Goal: Task Accomplishment & Management: Manage account settings

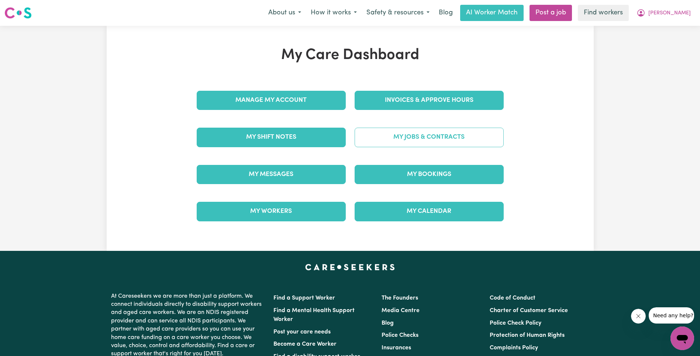
click at [453, 142] on link "My Jobs & Contracts" at bounding box center [429, 137] width 149 height 19
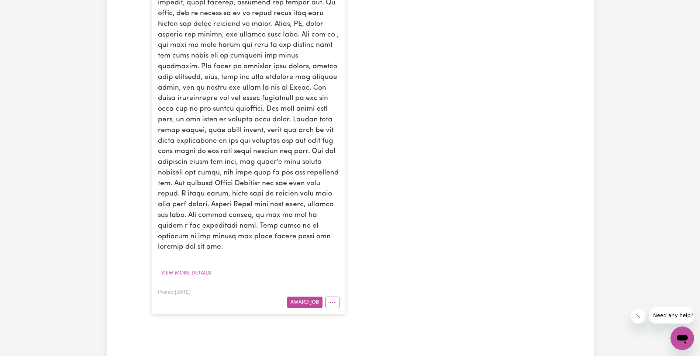
scroll to position [441, 0]
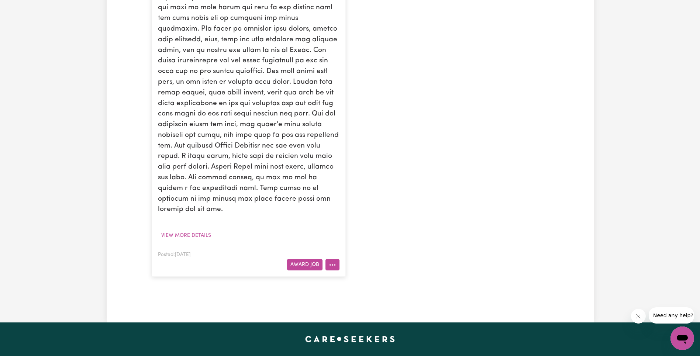
click at [334, 259] on button "More options" at bounding box center [332, 264] width 14 height 11
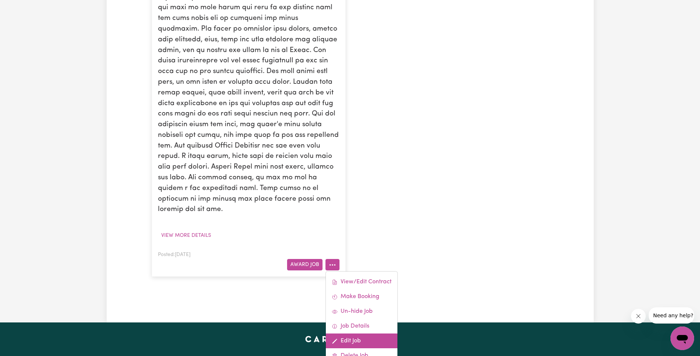
click at [360, 334] on link "Edit Job" at bounding box center [362, 341] width 72 height 15
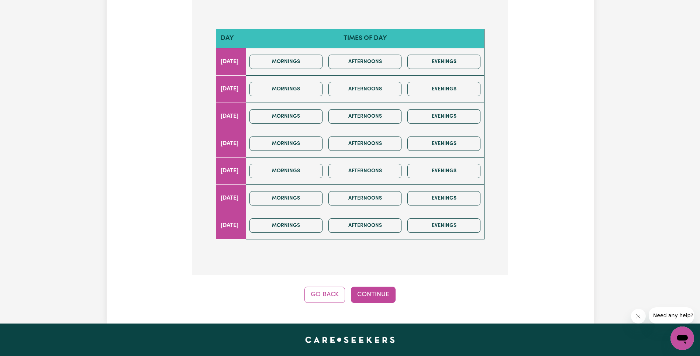
scroll to position [280, 0]
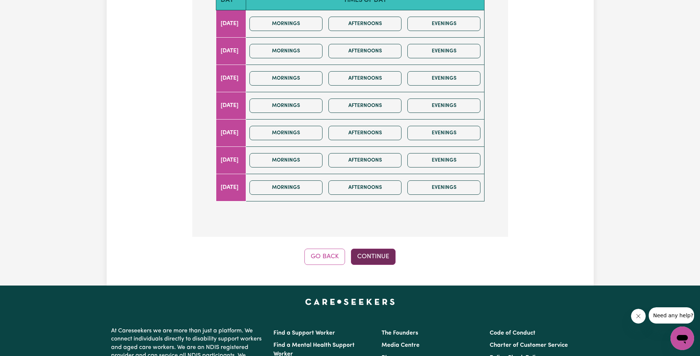
click at [370, 249] on button "Continue" at bounding box center [373, 257] width 45 height 16
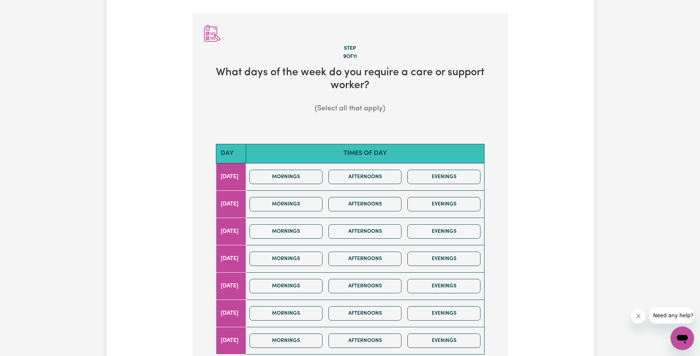
scroll to position [0, 0]
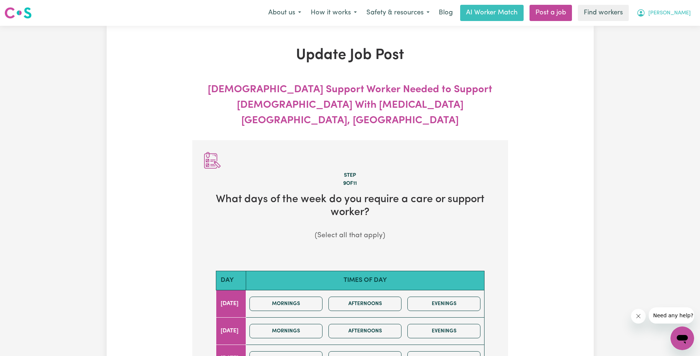
click at [682, 15] on span "[PERSON_NAME]" at bounding box center [669, 13] width 42 height 8
click at [678, 32] on link "My Dashboard" at bounding box center [666, 29] width 58 height 14
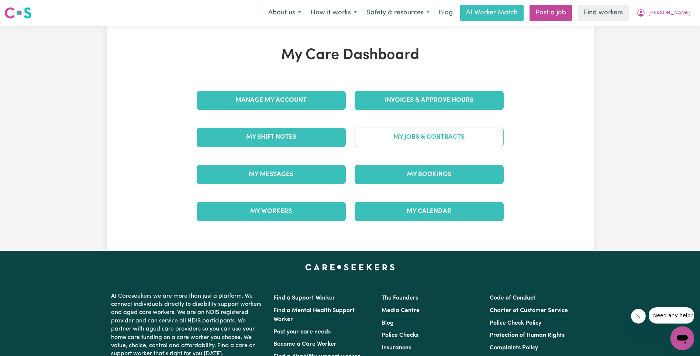
click at [407, 142] on link "My Jobs & Contracts" at bounding box center [429, 137] width 149 height 19
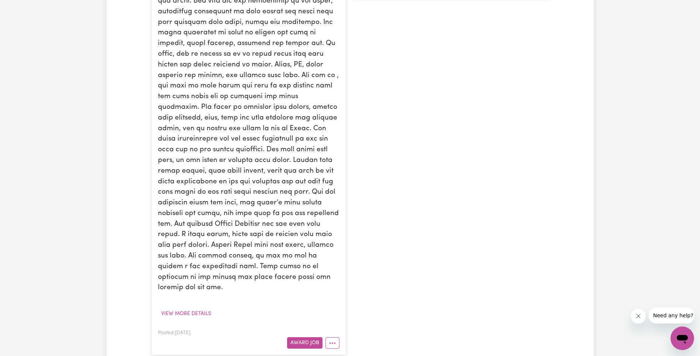
scroll to position [481, 0]
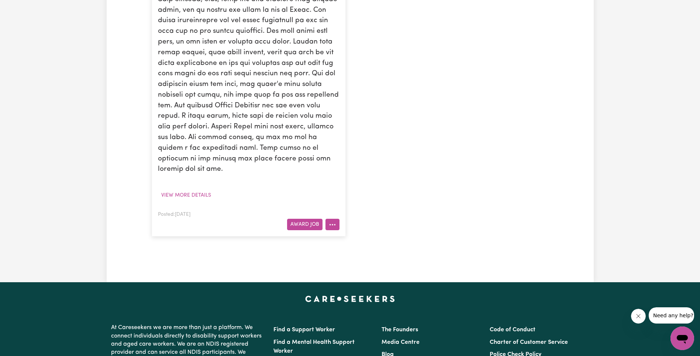
click at [336, 219] on button "More options" at bounding box center [332, 224] width 14 height 11
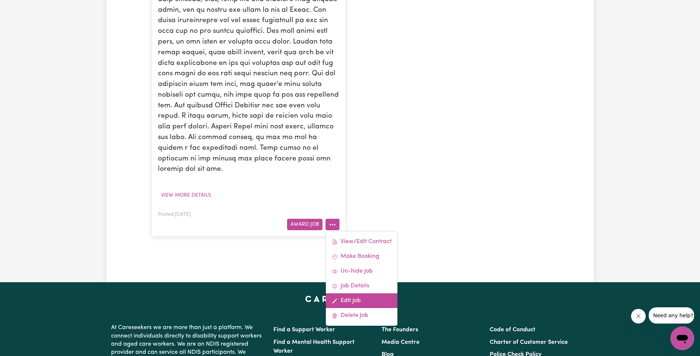
click at [371, 293] on link "Edit Job" at bounding box center [362, 300] width 72 height 15
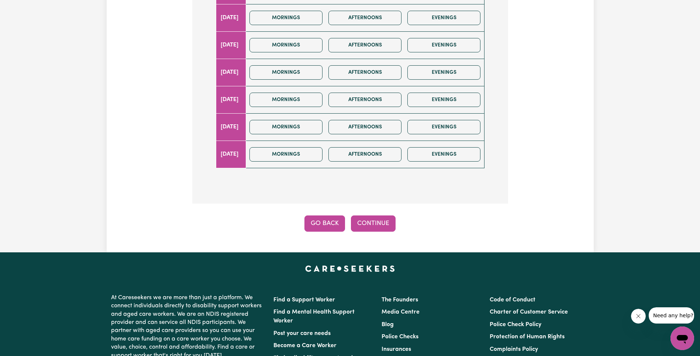
click at [325, 215] on button "Go Back" at bounding box center [324, 223] width 41 height 16
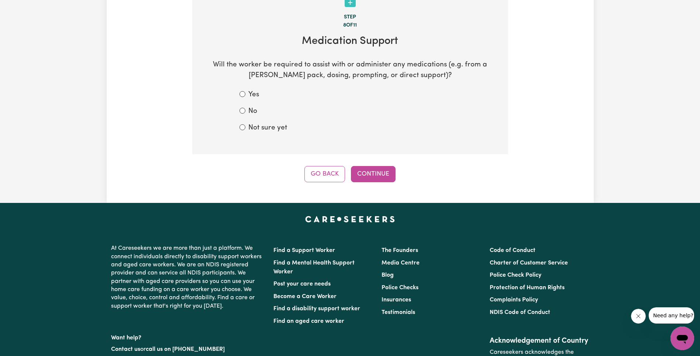
scroll to position [125, 0]
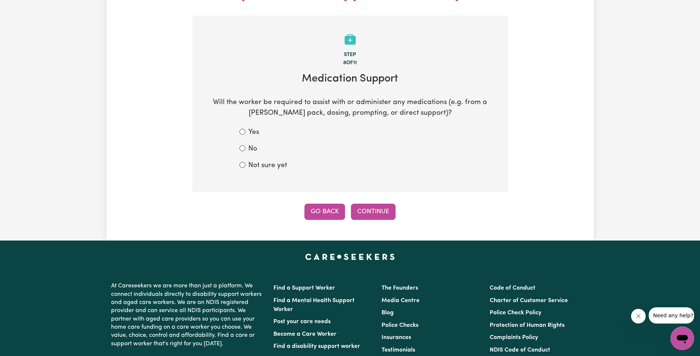
click at [324, 204] on button "Go Back" at bounding box center [324, 212] width 41 height 16
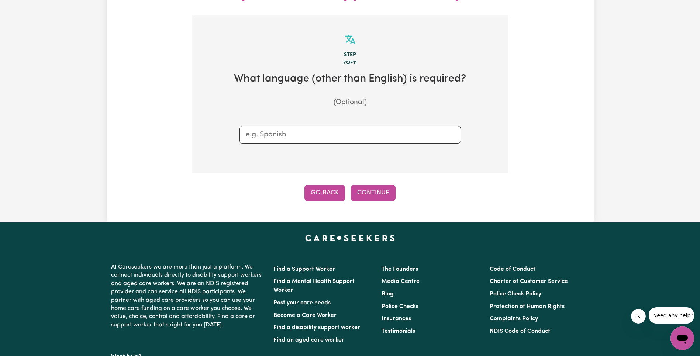
click at [334, 185] on button "Go Back" at bounding box center [324, 193] width 41 height 16
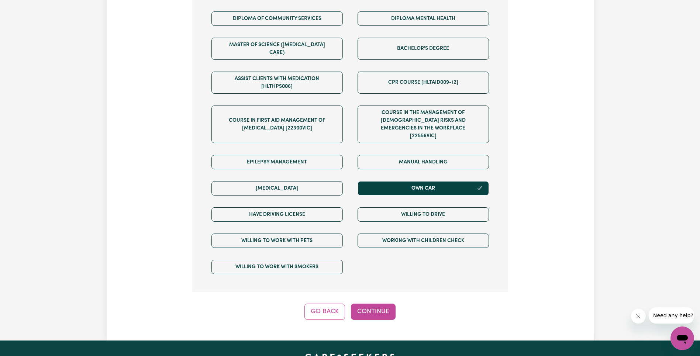
click at [334, 304] on button "Go Back" at bounding box center [324, 312] width 41 height 16
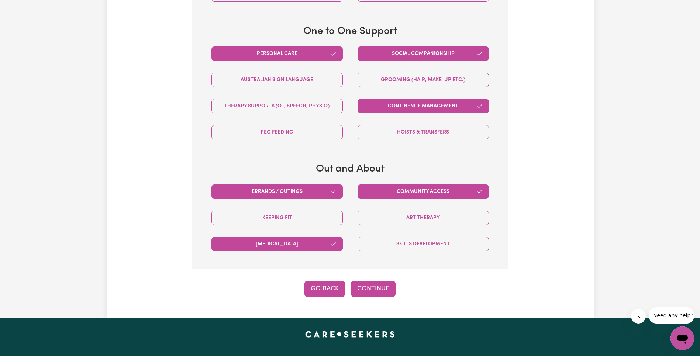
click at [335, 281] on button "Go Back" at bounding box center [324, 289] width 41 height 16
select select "NDIS_FUNDING_PLAN_MANAGED"
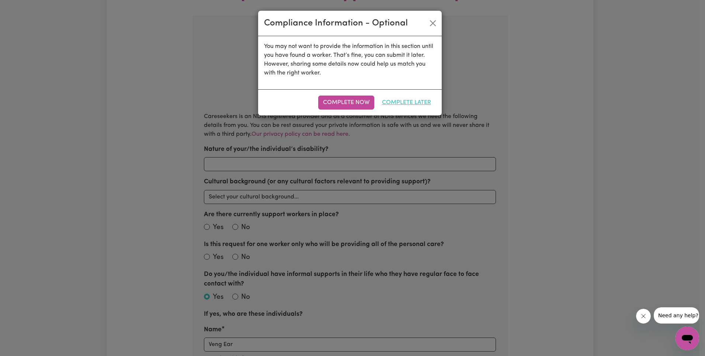
click at [402, 102] on button "Complete Later" at bounding box center [406, 103] width 59 height 14
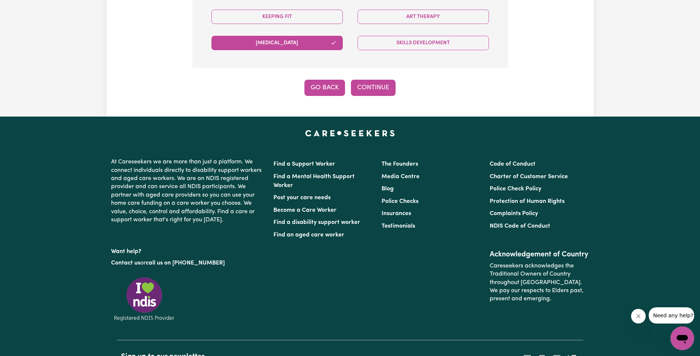
click at [321, 80] on button "Go Back" at bounding box center [324, 88] width 41 height 16
select select "NDIS_FUNDING_PLAN_MANAGED"
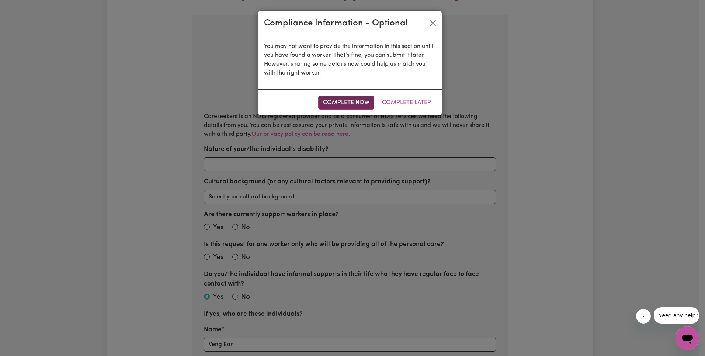
click at [342, 102] on button "Complete Now" at bounding box center [346, 103] width 56 height 14
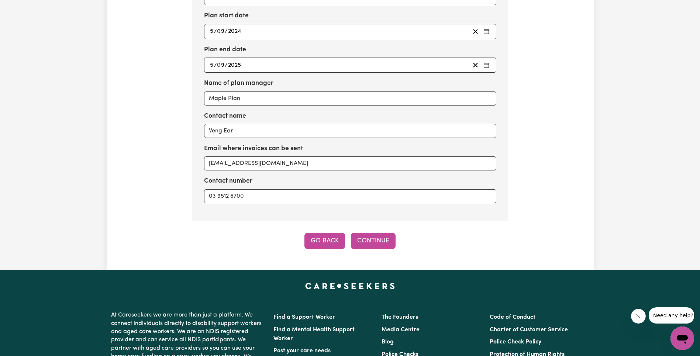
click at [334, 233] on button "Go Back" at bounding box center [324, 241] width 41 height 16
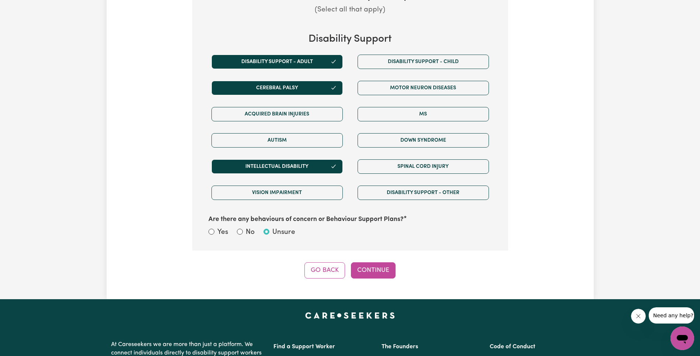
click at [320, 262] on button "Go Back" at bounding box center [324, 270] width 41 height 16
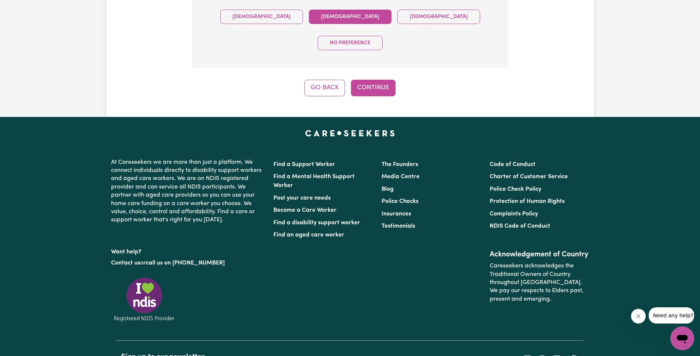
scroll to position [0, 0]
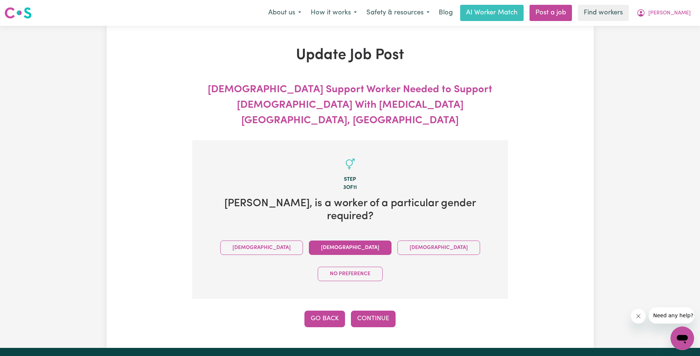
click at [328, 311] on button "Go Back" at bounding box center [324, 319] width 41 height 16
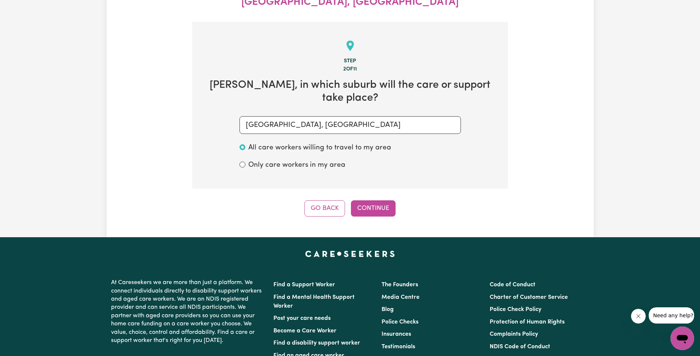
scroll to position [125, 0]
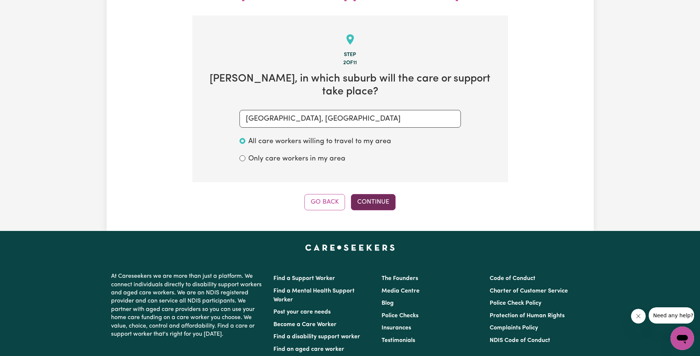
click at [383, 194] on button "Continue" at bounding box center [373, 202] width 45 height 16
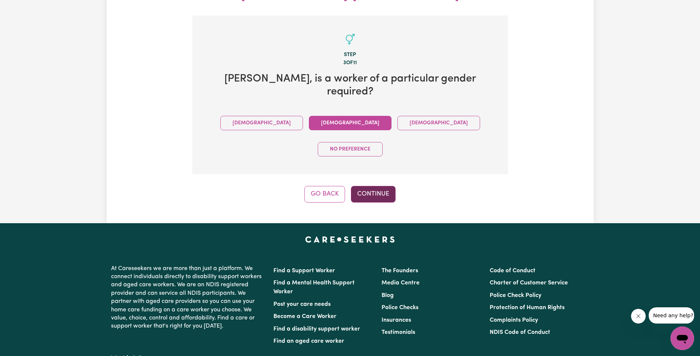
click at [382, 186] on button "Continue" at bounding box center [373, 194] width 45 height 16
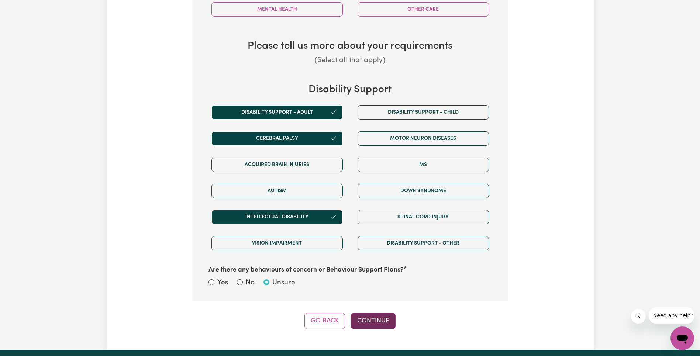
click at [378, 313] on button "Continue" at bounding box center [373, 321] width 45 height 16
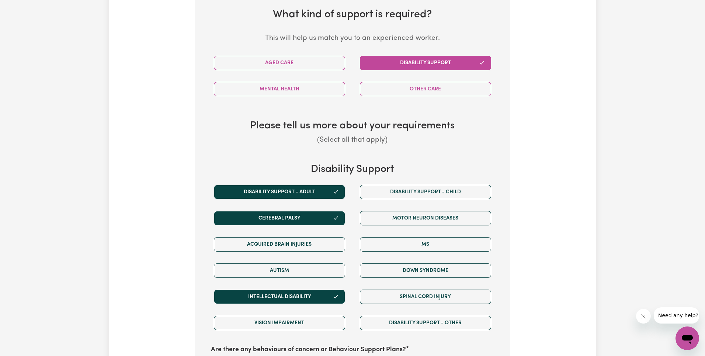
select select "NDIS_FUNDING_PLAN_MANAGED"
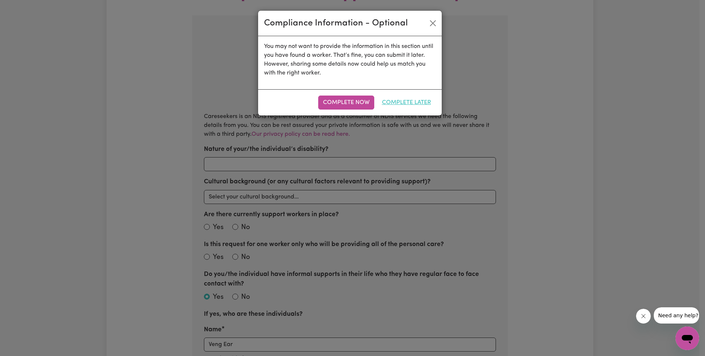
click at [393, 103] on button "Complete Later" at bounding box center [406, 103] width 59 height 14
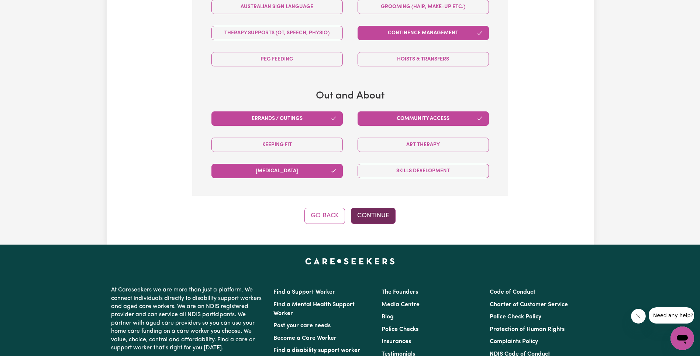
click at [379, 208] on button "Continue" at bounding box center [373, 216] width 45 height 16
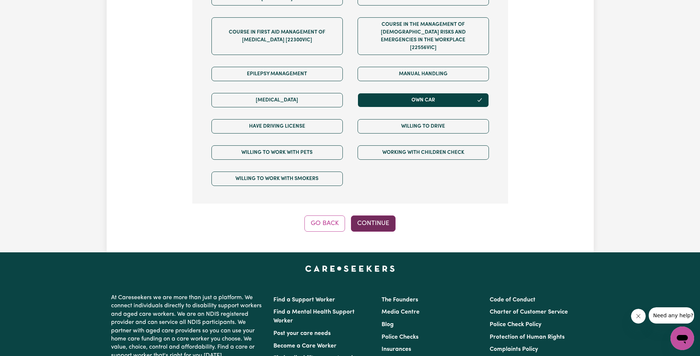
click at [380, 215] on button "Continue" at bounding box center [373, 223] width 45 height 16
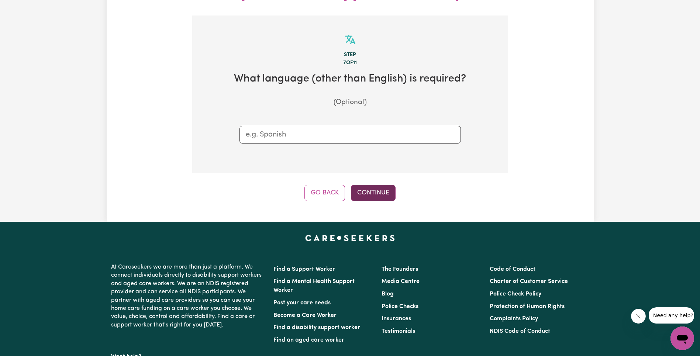
click at [381, 185] on button "Continue" at bounding box center [373, 193] width 45 height 16
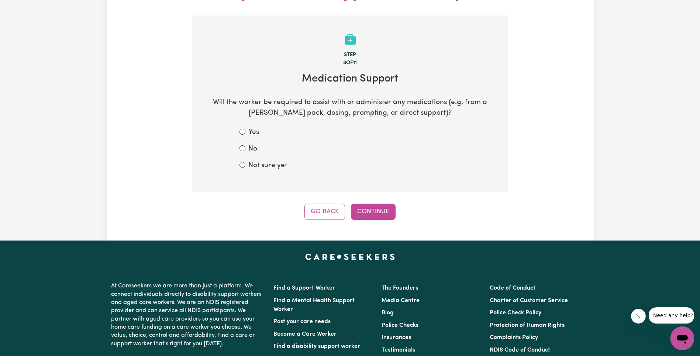
drag, startPoint x: 253, startPoint y: 146, endPoint x: 261, endPoint y: 149, distance: 8.6
click at [253, 160] on label "Not sure yet" at bounding box center [267, 165] width 39 height 11
click at [245, 162] on input "Not sure yet" at bounding box center [242, 165] width 6 height 6
radio input "true"
click at [371, 204] on button "Continue" at bounding box center [373, 212] width 45 height 16
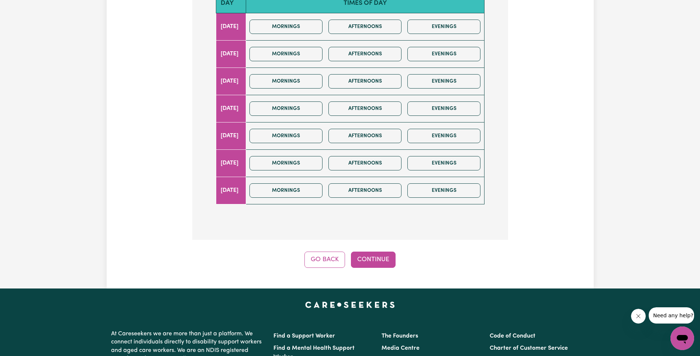
scroll to position [239, 0]
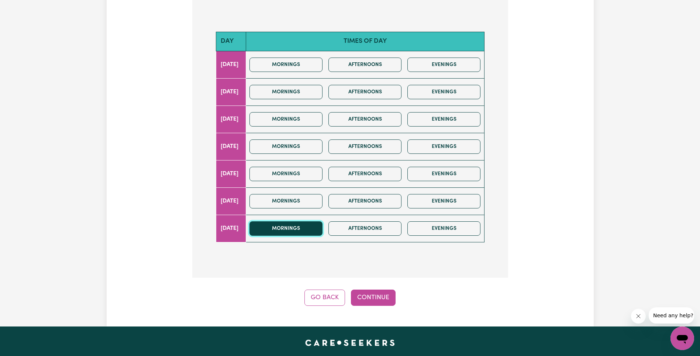
click at [319, 221] on button "Mornings" at bounding box center [285, 228] width 73 height 14
click at [372, 290] on button "Continue" at bounding box center [373, 298] width 45 height 16
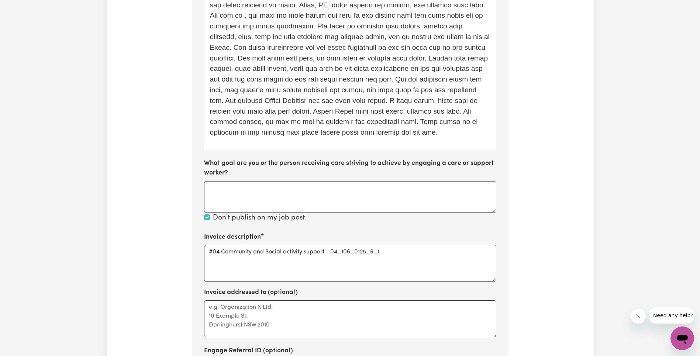
scroll to position [490, 0]
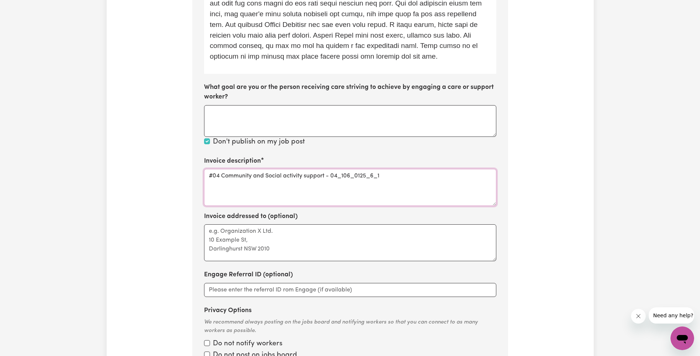
click at [362, 169] on textarea "#04 Community and Social activity support - 04_106_0125_6_1" at bounding box center [350, 187] width 292 height 37
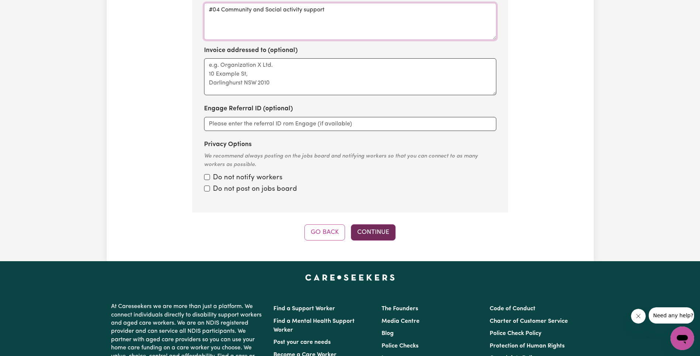
type textarea "#04 Community and Social activity support"
click at [387, 224] on button "Continue" at bounding box center [373, 232] width 45 height 16
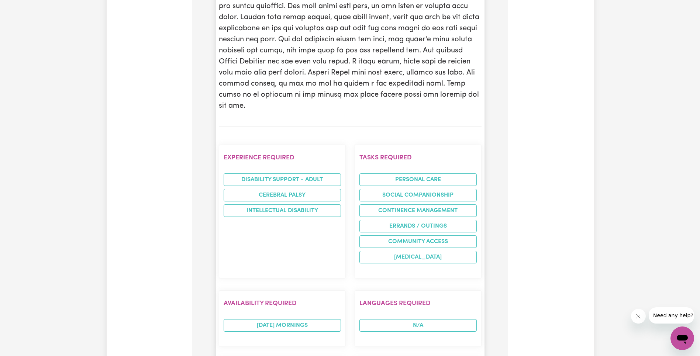
scroll to position [997, 0]
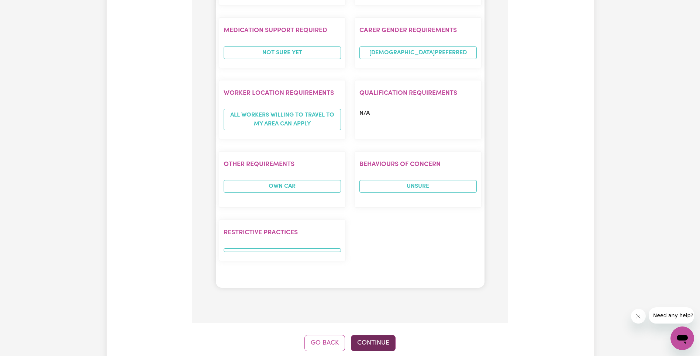
click at [373, 335] on button "Continue" at bounding box center [373, 343] width 45 height 16
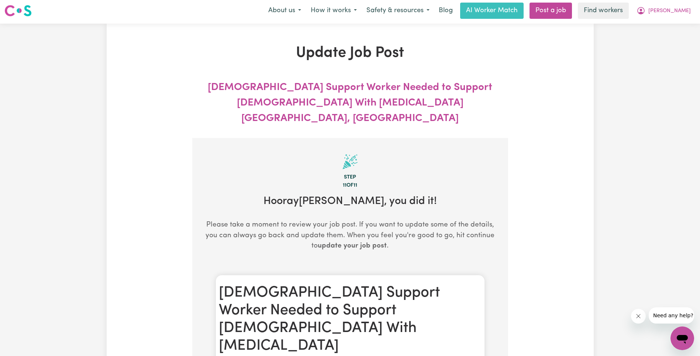
scroll to position [0, 0]
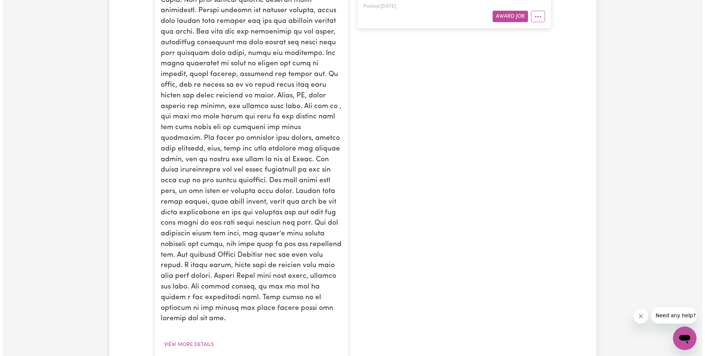
scroll to position [438, 0]
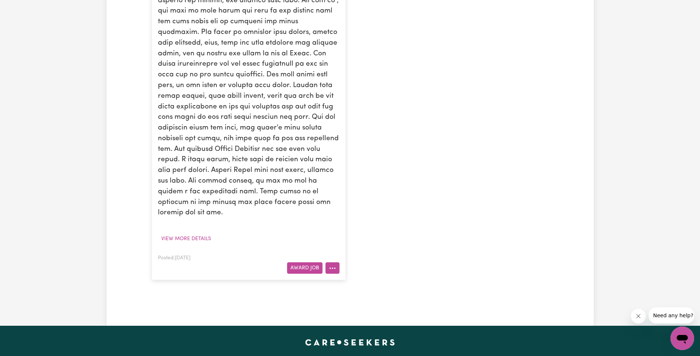
click at [337, 262] on button "More options" at bounding box center [332, 267] width 14 height 11
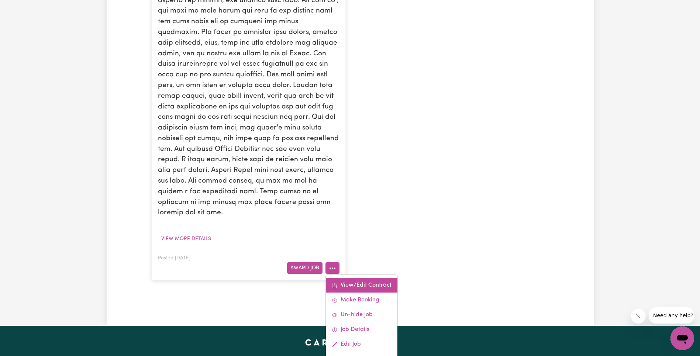
click at [365, 278] on link "View/Edit Contract" at bounding box center [362, 285] width 72 height 15
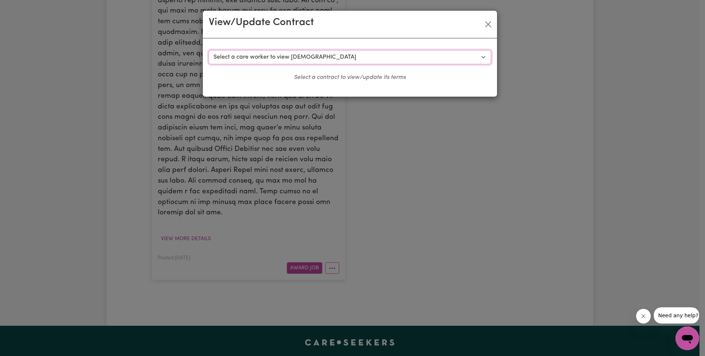
click at [290, 54] on select "Select a care worker to view [DEMOGRAPHIC_DATA] #6756 - Asha C (contract termin…" at bounding box center [350, 57] width 283 height 14
select select "6902"
select select "[DATE]"
select select "ASSISTANCE_SELF_CARE"
select select "ONE"
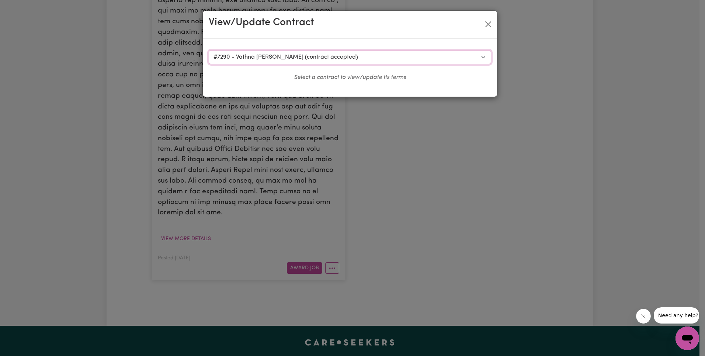
select select "[DATE]"
select select "ASSISTANCE_SELF_CARE"
select select "ONE"
select select "PUBLIC_HOLIDAY"
select select "ASSISTANCE_SELF_CARE"
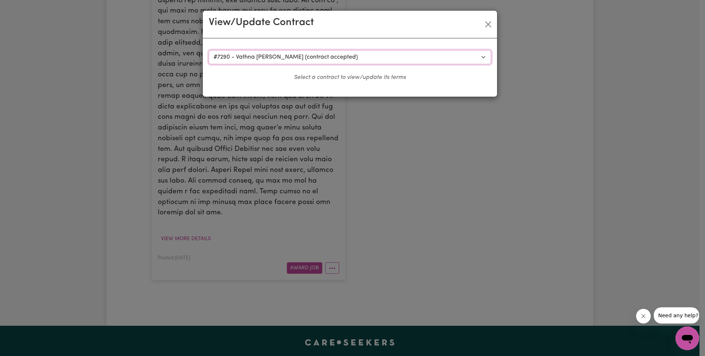
select select "ONE"
select select "OVERNIGHT_ACTIVE"
select select "OVERNIGHT_ACTIVE_STANDARD"
select select "ONE"
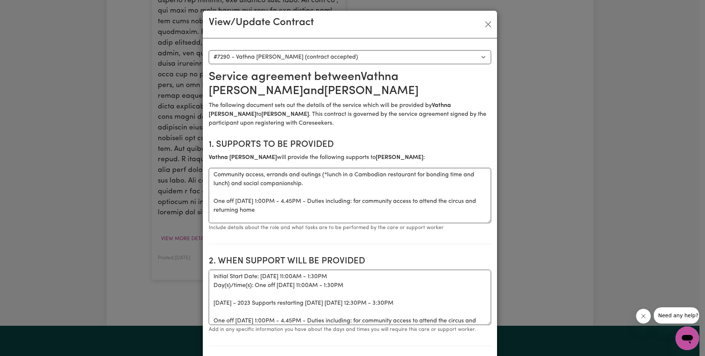
click at [388, 121] on p "The following document sets out the details of the service which will be provid…" at bounding box center [350, 114] width 283 height 27
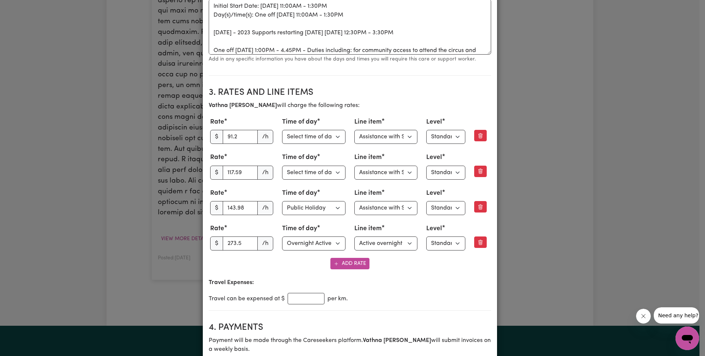
scroll to position [275, 0]
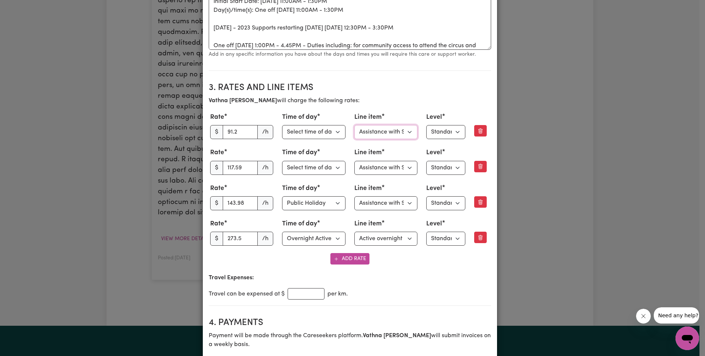
click at [376, 134] on select "Select line item Assistance with Self Care Activities Assistance with personal …" at bounding box center [386, 132] width 63 height 14
select select "COMMUNITY_ACCESS"
click at [387, 169] on select "Select line item Assistance with Self Care Activities Assistance with personal …" at bounding box center [386, 168] width 63 height 14
select select "COMMUNITY_ACCESS"
click at [395, 204] on select "Select line item Assistance with Self Care Activities Assistance with personal …" at bounding box center [386, 203] width 63 height 14
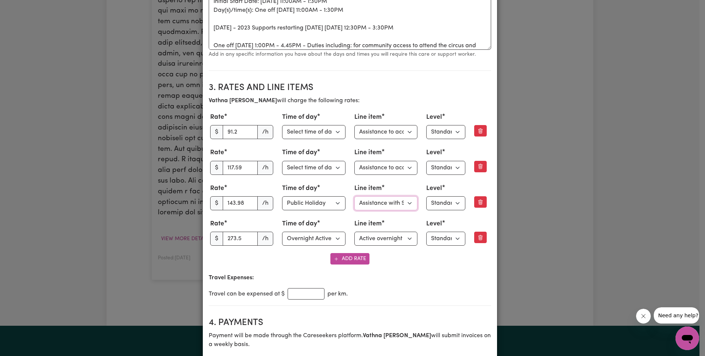
select select "COMMUNITY_ACCESS"
click at [401, 242] on select "Select line item Active overnight - Standard Level 1 Other (Specify in notes)" at bounding box center [386, 239] width 63 height 14
click at [234, 132] on input "91.2" at bounding box center [240, 132] width 35 height 14
click at [234, 241] on input "273.5" at bounding box center [240, 239] width 35 height 14
paste input "68.11"
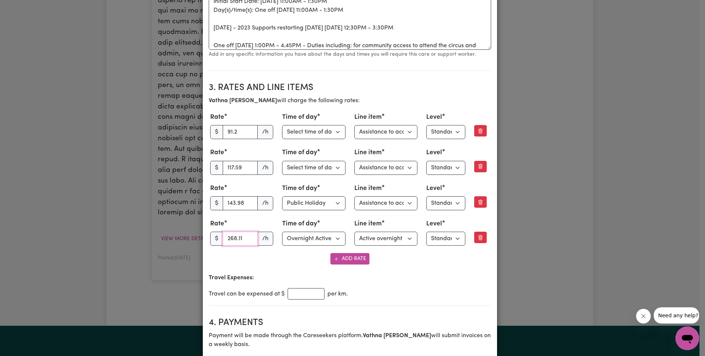
type input "268.11"
click at [235, 203] on input "143.98" at bounding box center [240, 203] width 35 height 14
paste input "0.57"
type input "140.57"
click at [239, 179] on div "Rate $ 91.2 /h Time of day Select time of day Weekday Daytime Weekday Evening […" at bounding box center [350, 179] width 283 height 137
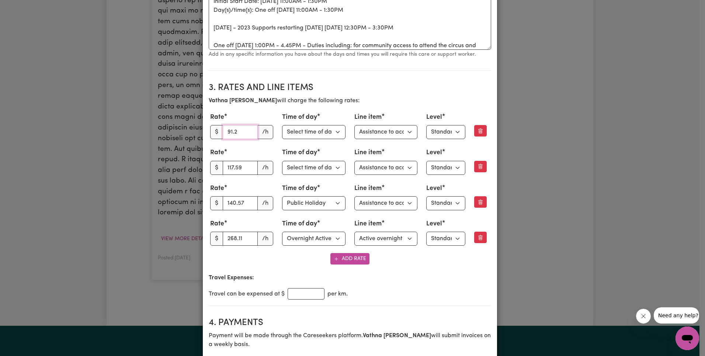
click at [237, 131] on input "91.2" at bounding box center [240, 132] width 35 height 14
paste input "88.99"
type input "88.99"
click at [256, 108] on div "Vathna [PERSON_NAME] will charge the following rates: Rate $ 88.99 /h Time of d…" at bounding box center [350, 180] width 283 height 169
click at [231, 201] on input "140.57" at bounding box center [240, 203] width 35 height 14
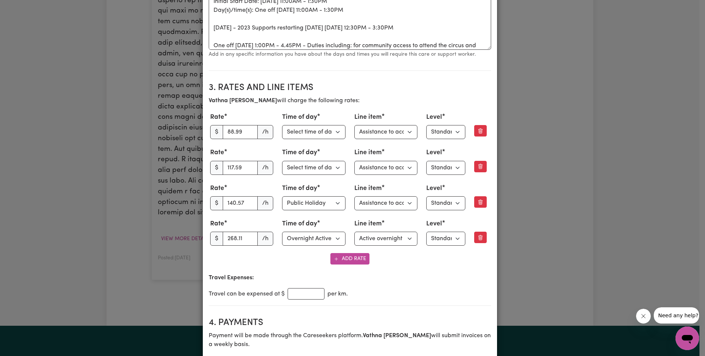
click at [233, 159] on div "Rate $ 117.59 /h" at bounding box center [241, 161] width 63 height 27
click at [235, 165] on input "117.59" at bounding box center [240, 168] width 35 height 14
paste input "4.83"
type input "114.83"
click at [278, 95] on section "3. Rates and Line Items Vathna [PERSON_NAME] will charge the following rates: R…" at bounding box center [350, 191] width 283 height 229
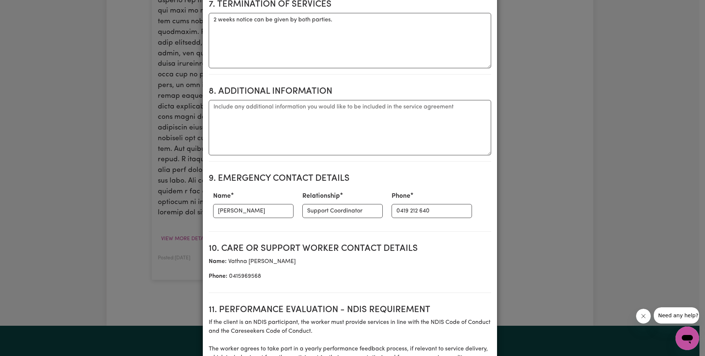
scroll to position [1075, 0]
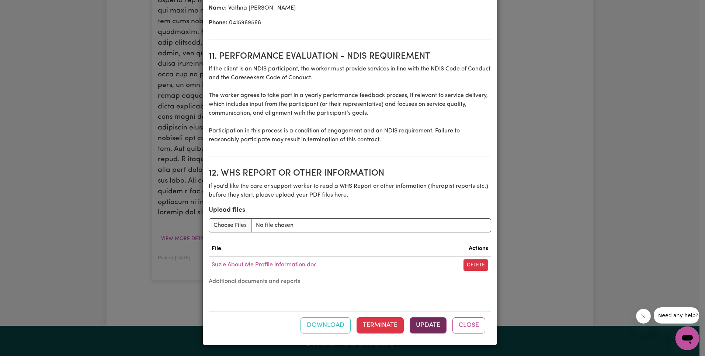
click at [424, 321] on button "Update" at bounding box center [428, 325] width 37 height 16
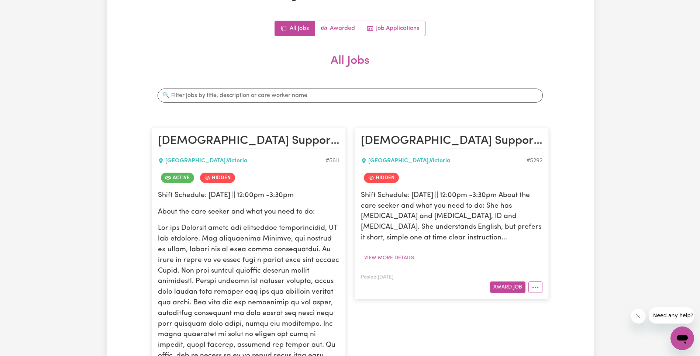
scroll to position [0, 0]
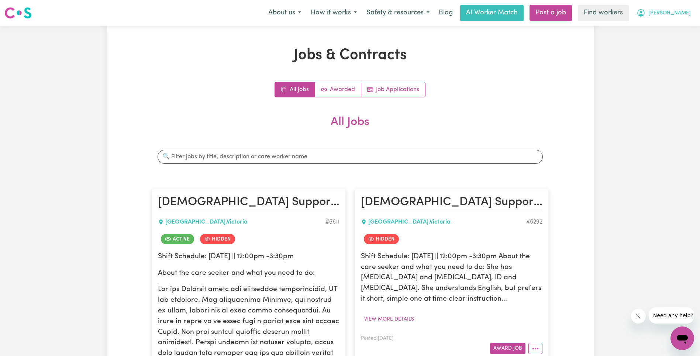
click at [681, 17] on button "[PERSON_NAME]" at bounding box center [664, 12] width 64 height 15
click at [674, 44] on link "Logout" at bounding box center [666, 42] width 58 height 14
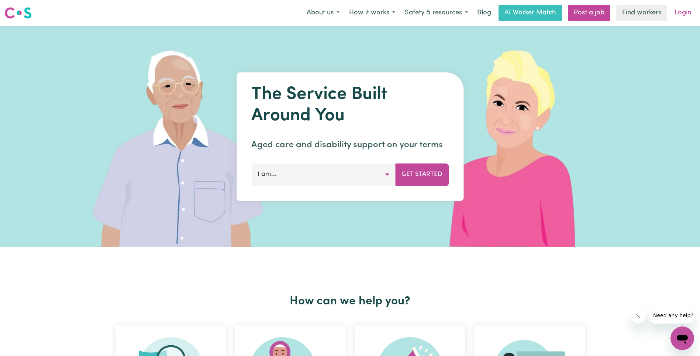
click at [683, 16] on link "Login" at bounding box center [682, 13] width 25 height 16
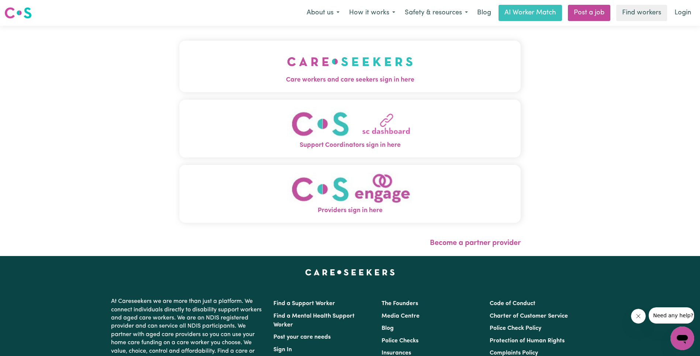
click at [244, 66] on button "Care workers and care seekers sign in here" at bounding box center [349, 67] width 341 height 52
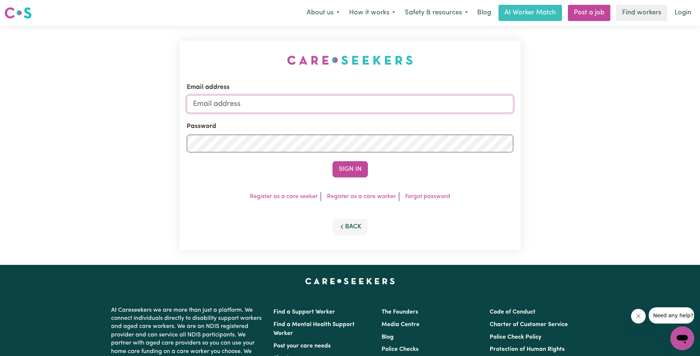
click at [345, 101] on input "Email address" at bounding box center [350, 104] width 327 height 18
type input "[EMAIL_ADDRESS][DOMAIN_NAME]"
click at [351, 172] on button "Sign In" at bounding box center [349, 169] width 35 height 16
